Goal: Transaction & Acquisition: Purchase product/service

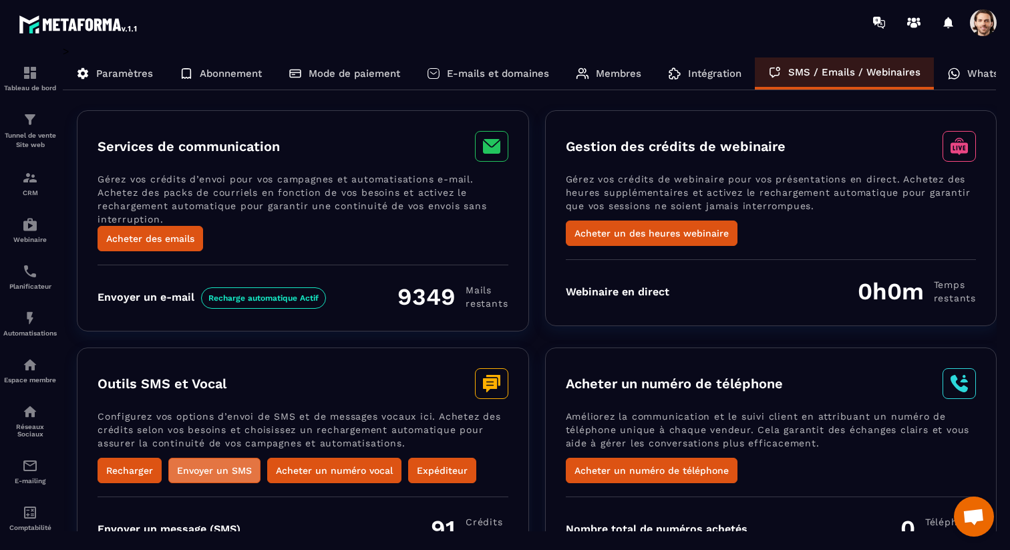
scroll to position [89, 0]
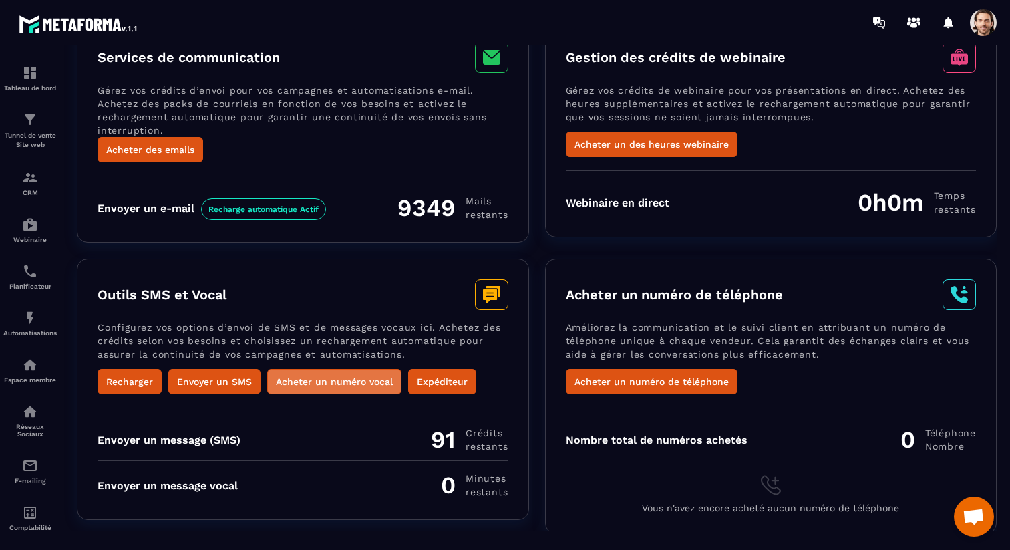
click at [312, 382] on button "Acheter un numéro vocal" at bounding box center [334, 381] width 134 height 25
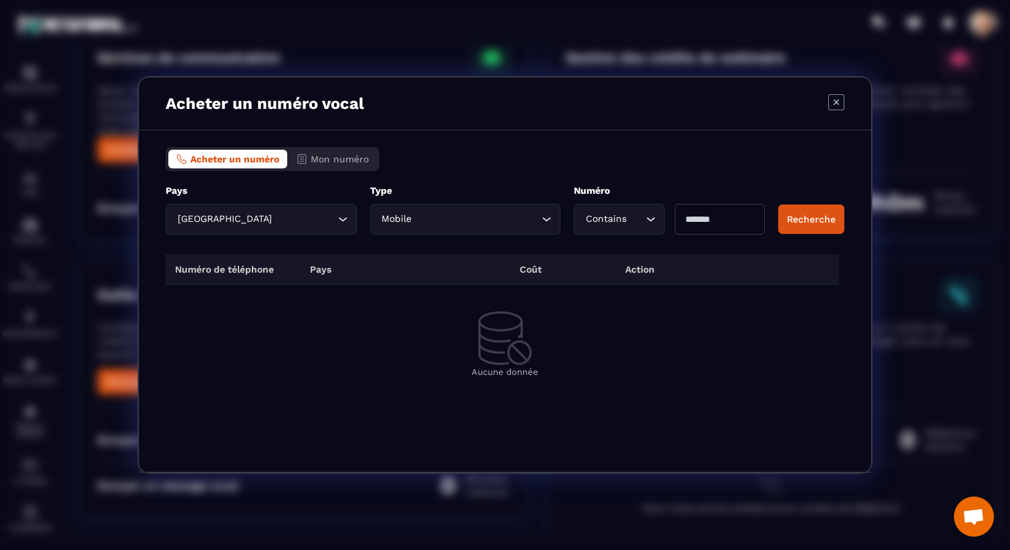
click at [698, 212] on input "Modal window" at bounding box center [720, 219] width 90 height 31
click at [845, 219] on div "Acheter un numéro Mon numéro Pays France Loading... ***** Type Mobile Loading..…" at bounding box center [505, 301] width 732 height 342
click at [824, 225] on button "Recherche" at bounding box center [811, 218] width 66 height 29
click at [500, 218] on input "Search for option" at bounding box center [477, 219] width 124 height 15
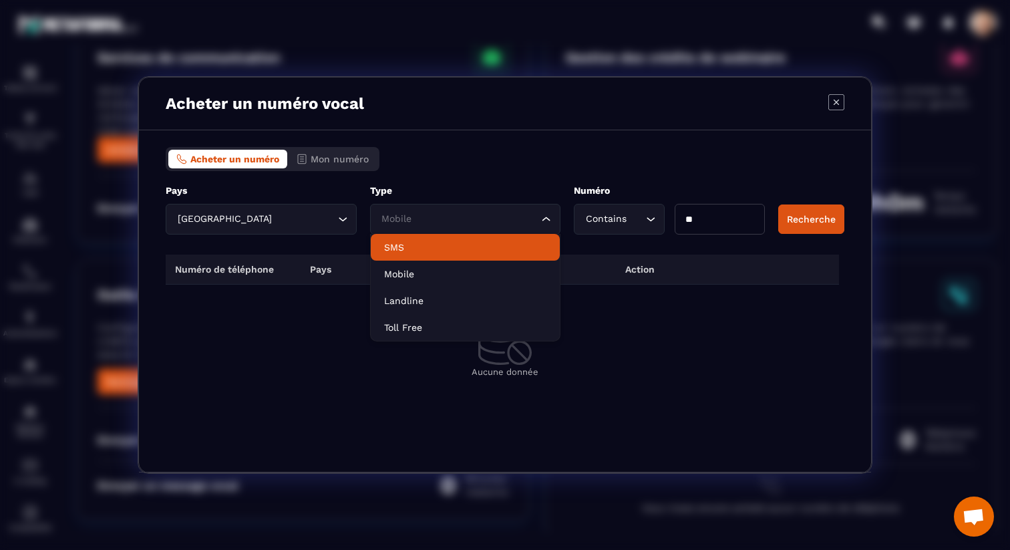
click at [461, 247] on p "SMS" at bounding box center [465, 247] width 163 height 13
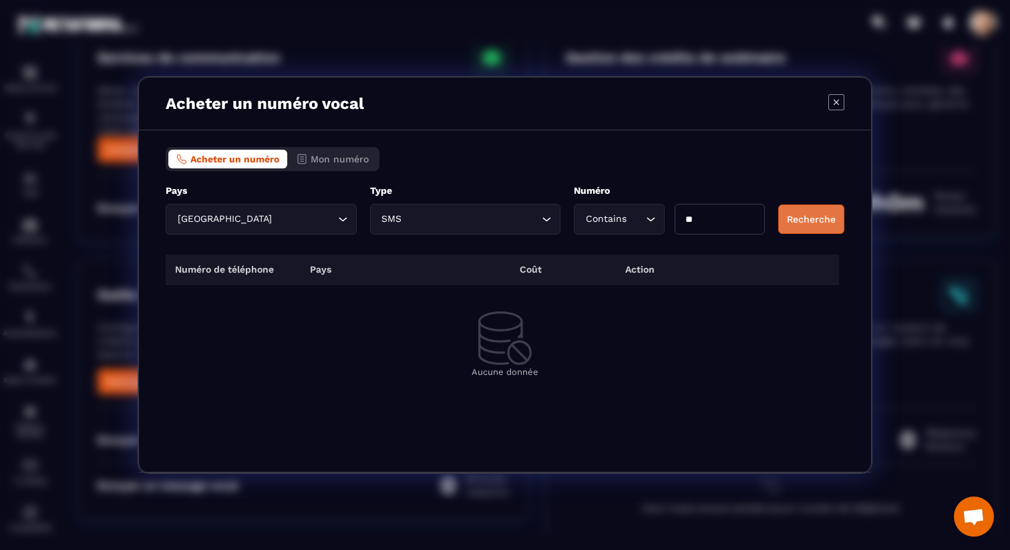
click at [815, 231] on button "Recherche" at bounding box center [811, 218] width 66 height 29
click at [511, 224] on input "Search for option" at bounding box center [472, 219] width 134 height 15
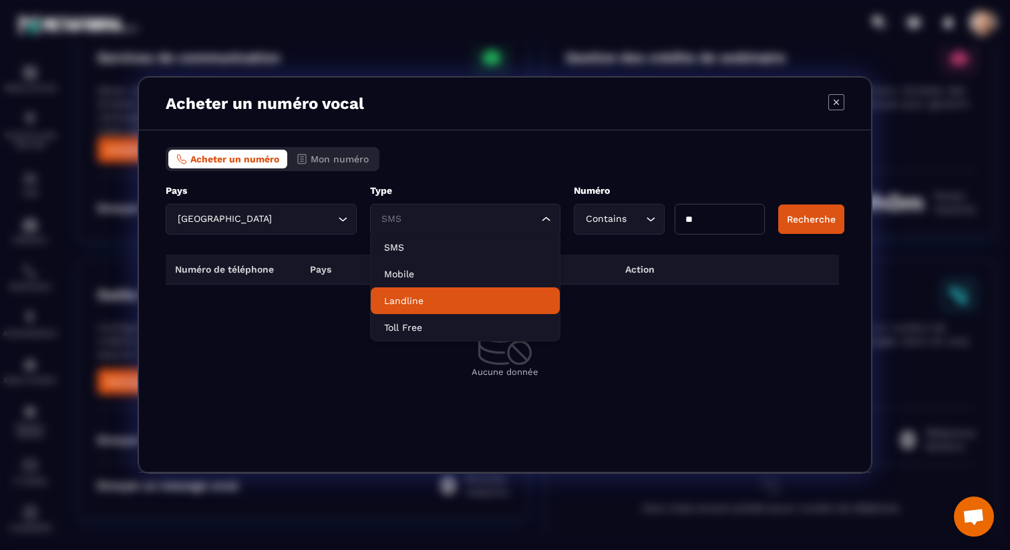
click at [482, 305] on p "Landline" at bounding box center [465, 300] width 163 height 13
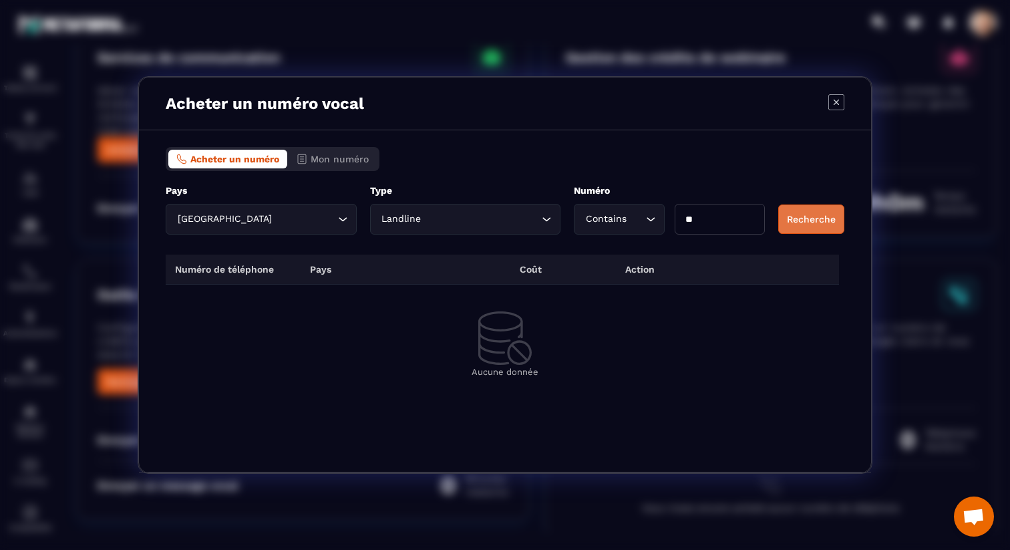
click at [804, 217] on button "Recherche" at bounding box center [811, 218] width 66 height 29
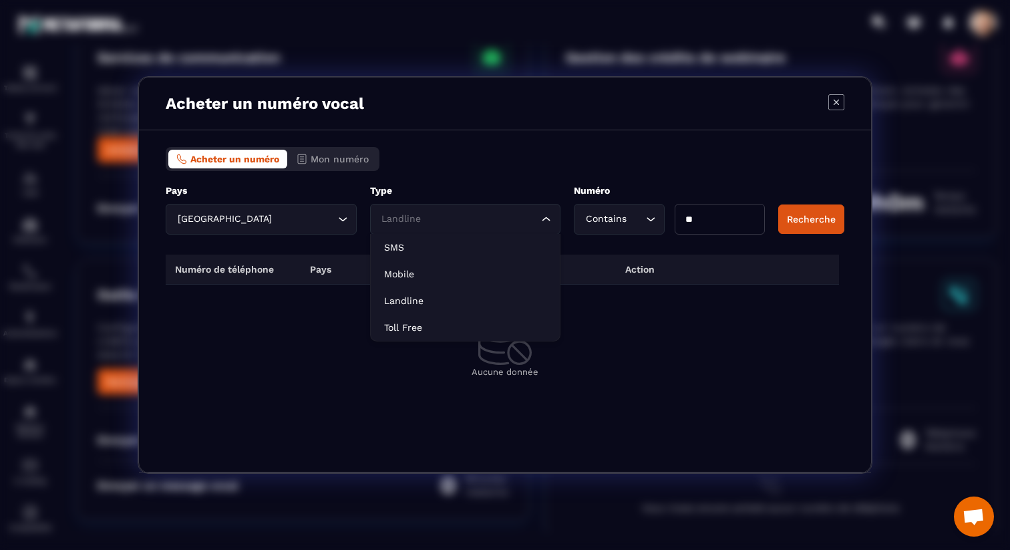
click at [538, 226] on input "Search for option" at bounding box center [459, 219] width 160 height 15
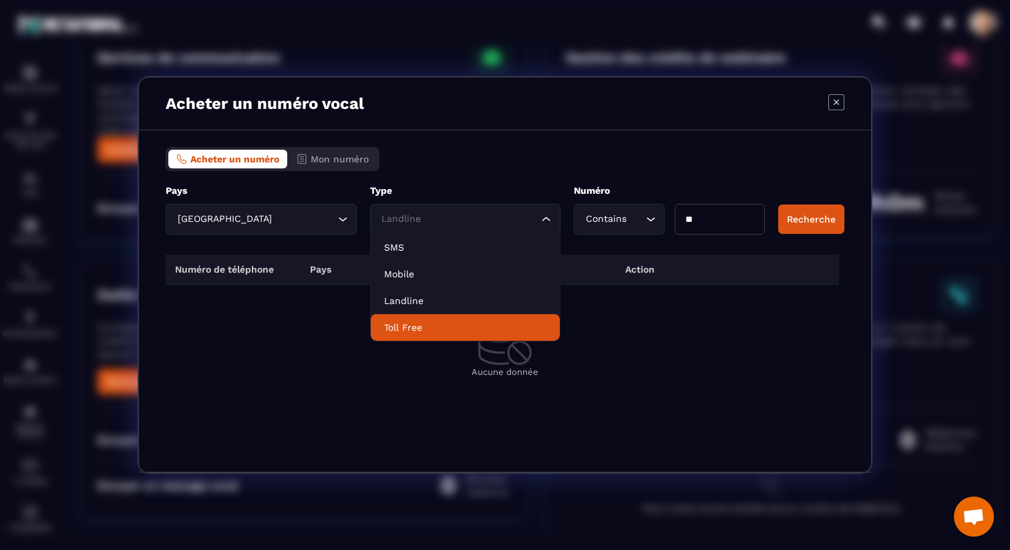
click at [504, 324] on p "Toll Free" at bounding box center [465, 327] width 163 height 13
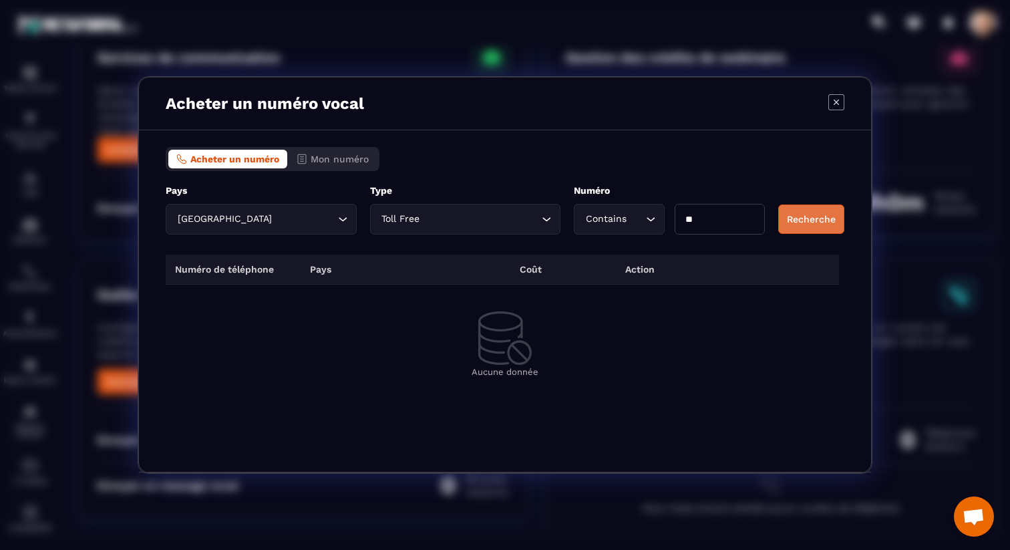
click at [798, 212] on button "Recherche" at bounding box center [811, 218] width 66 height 29
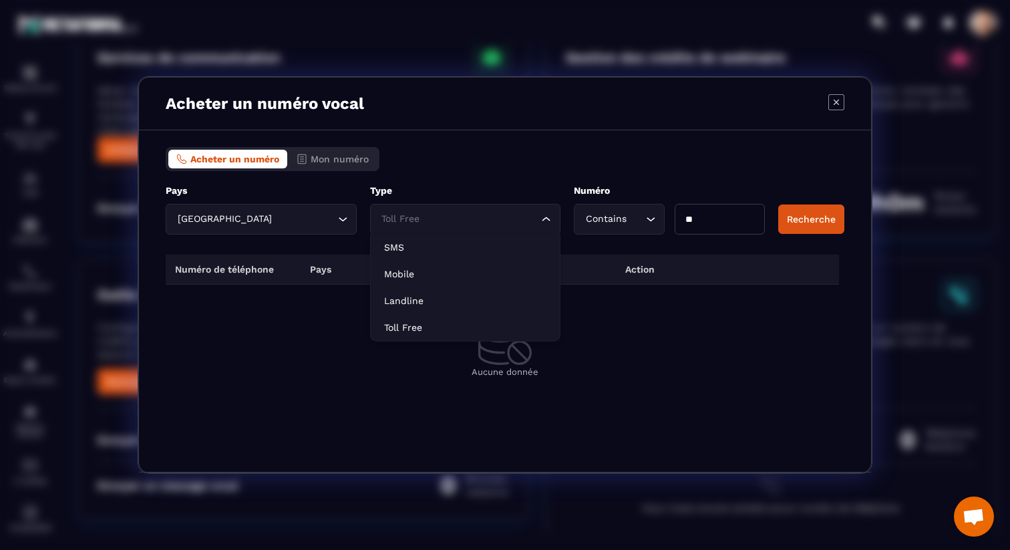
click at [430, 214] on input "Search for option" at bounding box center [459, 219] width 160 height 15
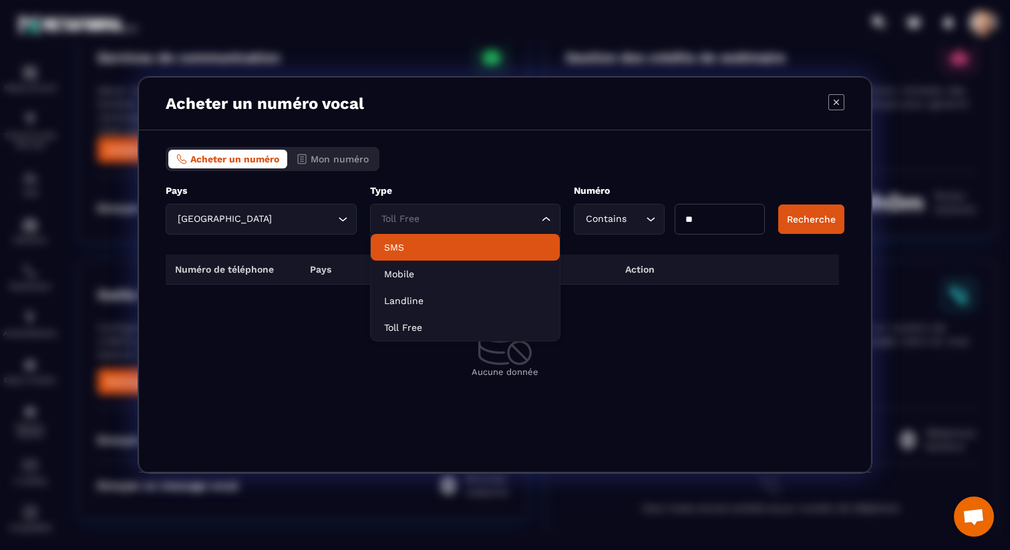
click at [427, 243] on p "SMS" at bounding box center [465, 247] width 163 height 13
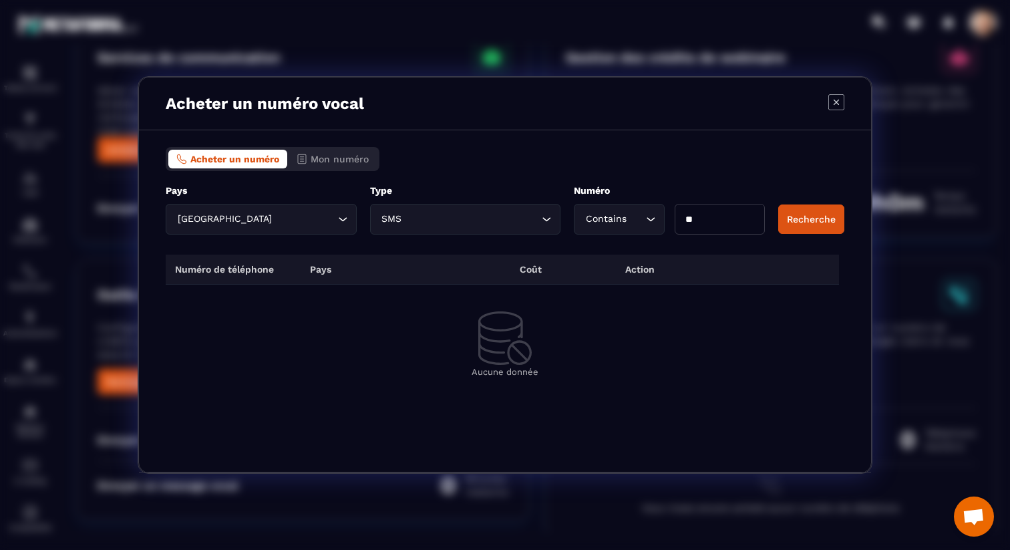
click at [426, 201] on div "Type SMS Loading..." at bounding box center [465, 209] width 191 height 50
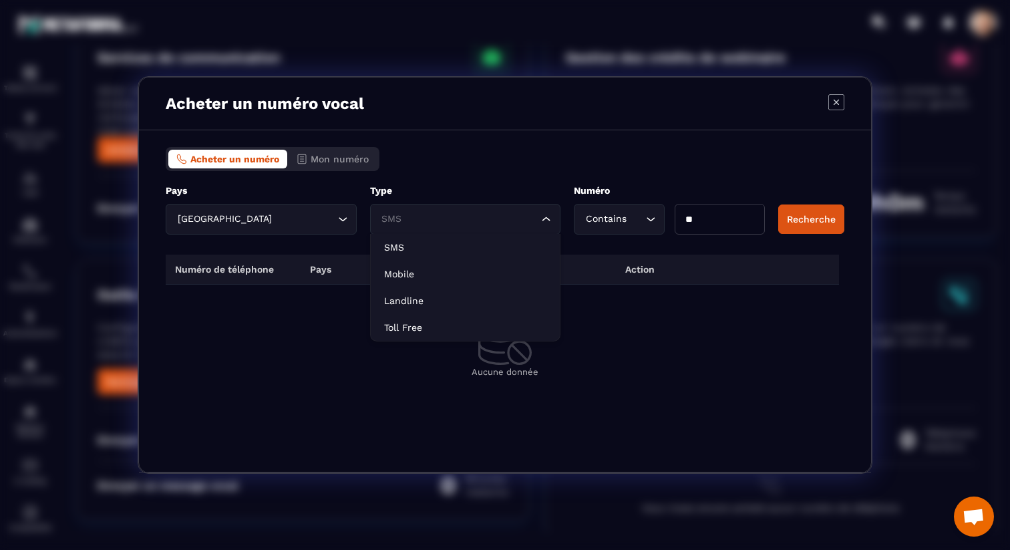
click at [426, 224] on input "Search for option" at bounding box center [459, 219] width 160 height 15
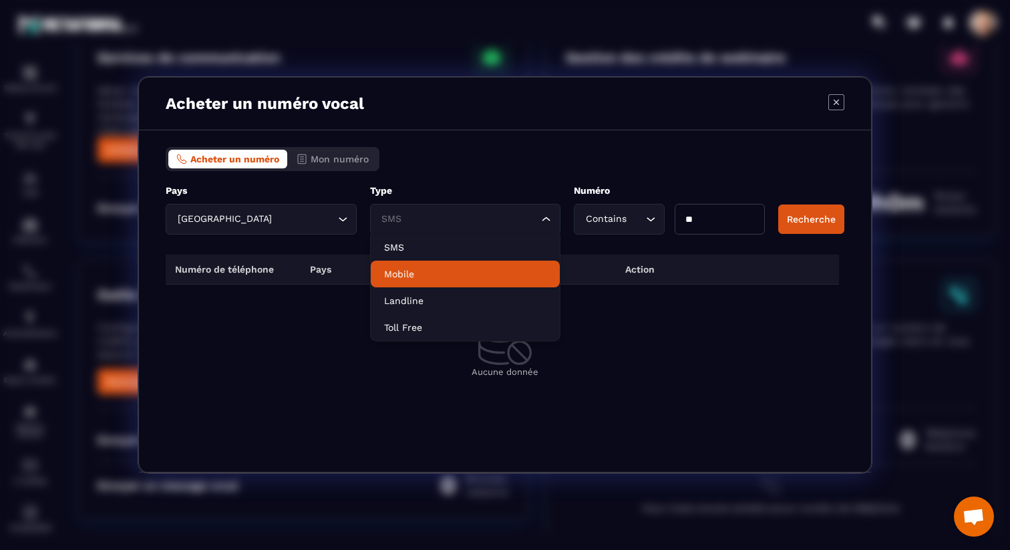
click at [423, 269] on p "Mobile" at bounding box center [465, 273] width 163 height 13
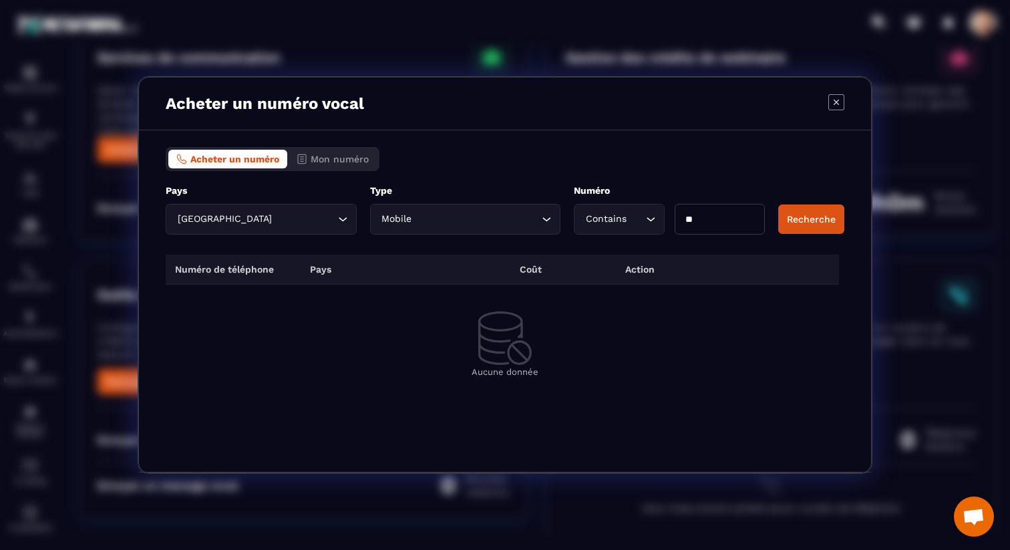
click at [619, 222] on div "Contains" at bounding box center [612, 219] width 62 height 15
click at [677, 158] on div "Acheter un numéro Mon numéro" at bounding box center [505, 159] width 679 height 24
click at [728, 228] on input "**" at bounding box center [720, 219] width 90 height 31
click at [792, 224] on button "Recherche" at bounding box center [811, 218] width 66 height 29
click at [714, 222] on input "**" at bounding box center [720, 219] width 90 height 31
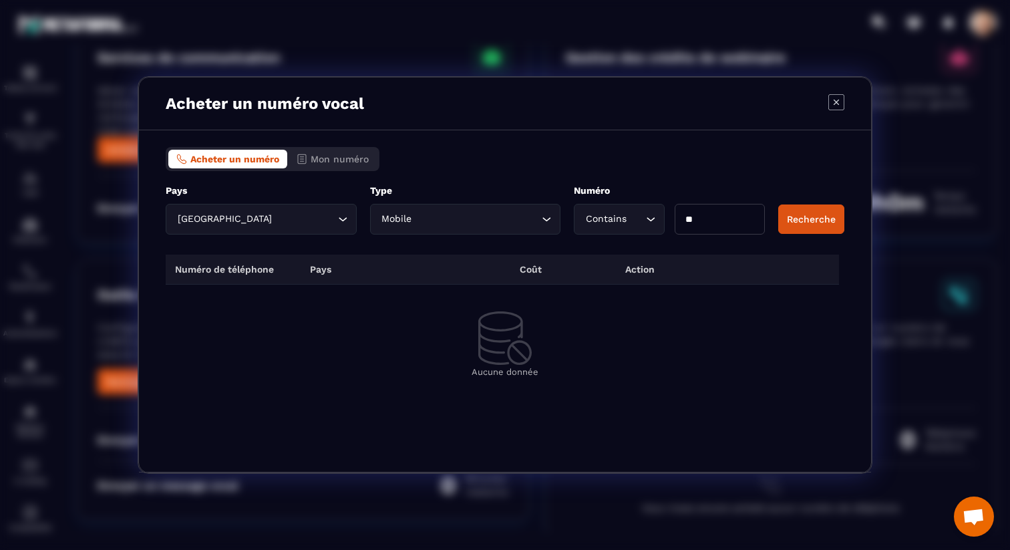
type input "*"
click at [798, 210] on button "Recherche" at bounding box center [811, 218] width 66 height 29
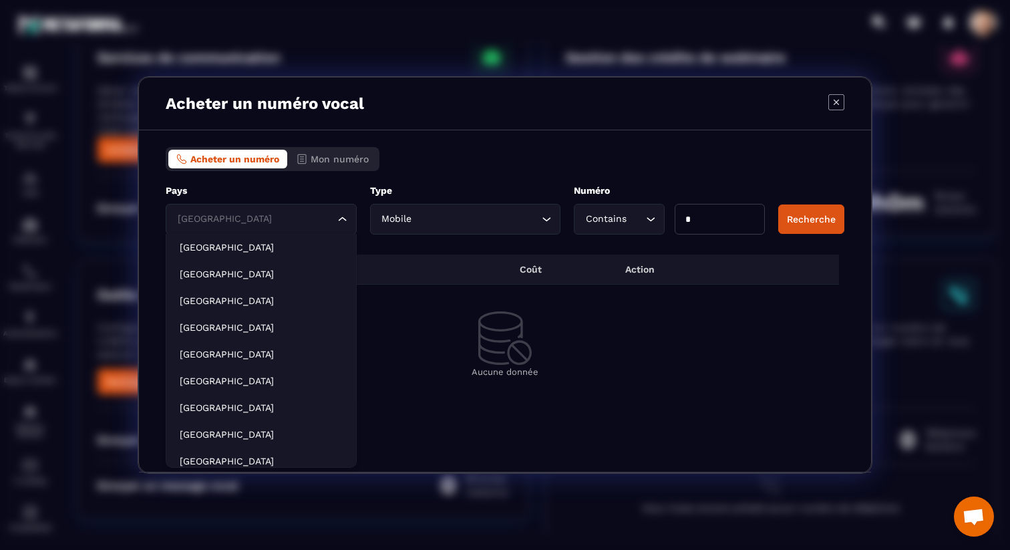
click at [273, 220] on input "Search for option" at bounding box center [254, 219] width 160 height 15
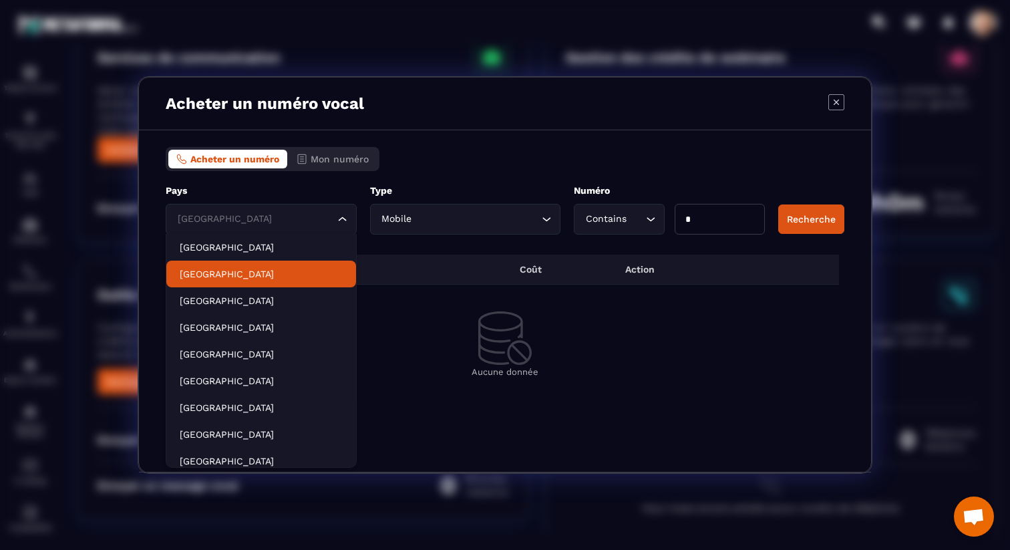
click at [253, 268] on p "[GEOGRAPHIC_DATA]" at bounding box center [261, 273] width 163 height 13
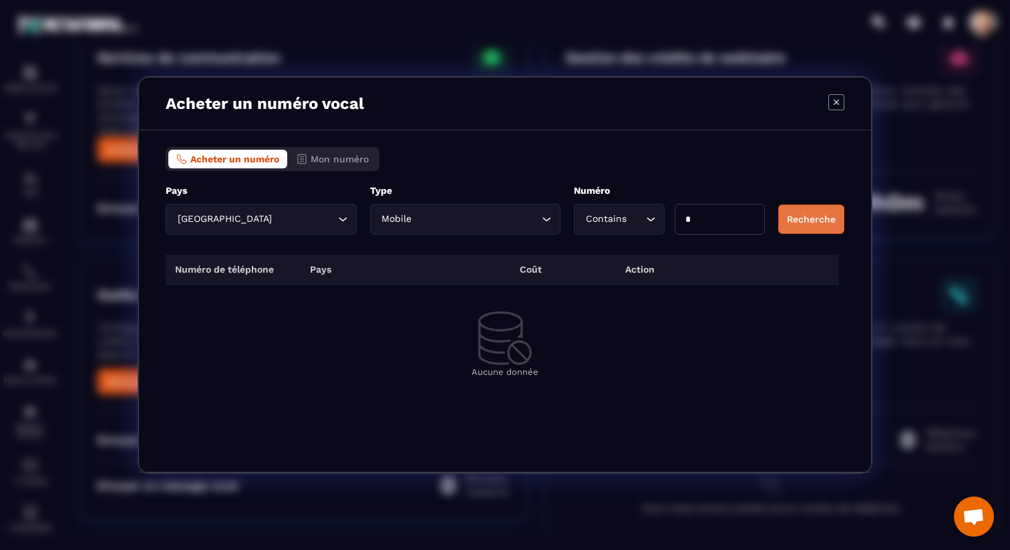
click at [806, 210] on button "Recherche" at bounding box center [811, 218] width 66 height 29
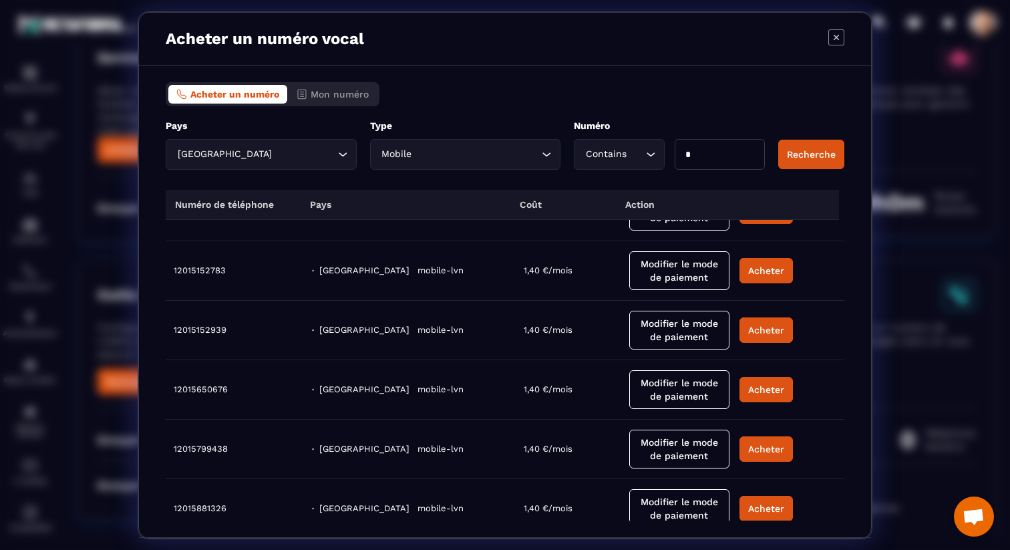
scroll to position [0, 0]
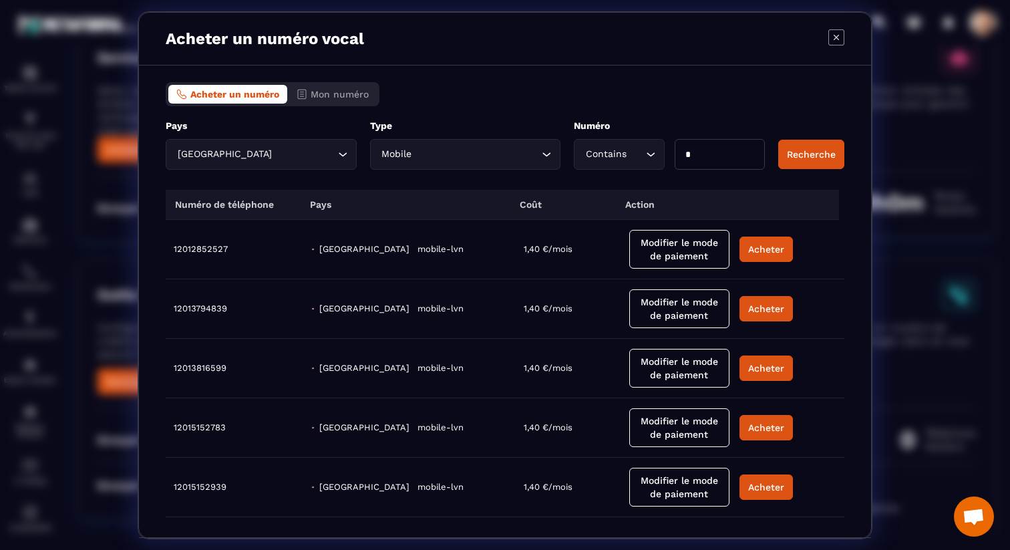
click at [834, 42] on icon "Modal window" at bounding box center [836, 37] width 16 height 16
